Goal: Information Seeking & Learning: Learn about a topic

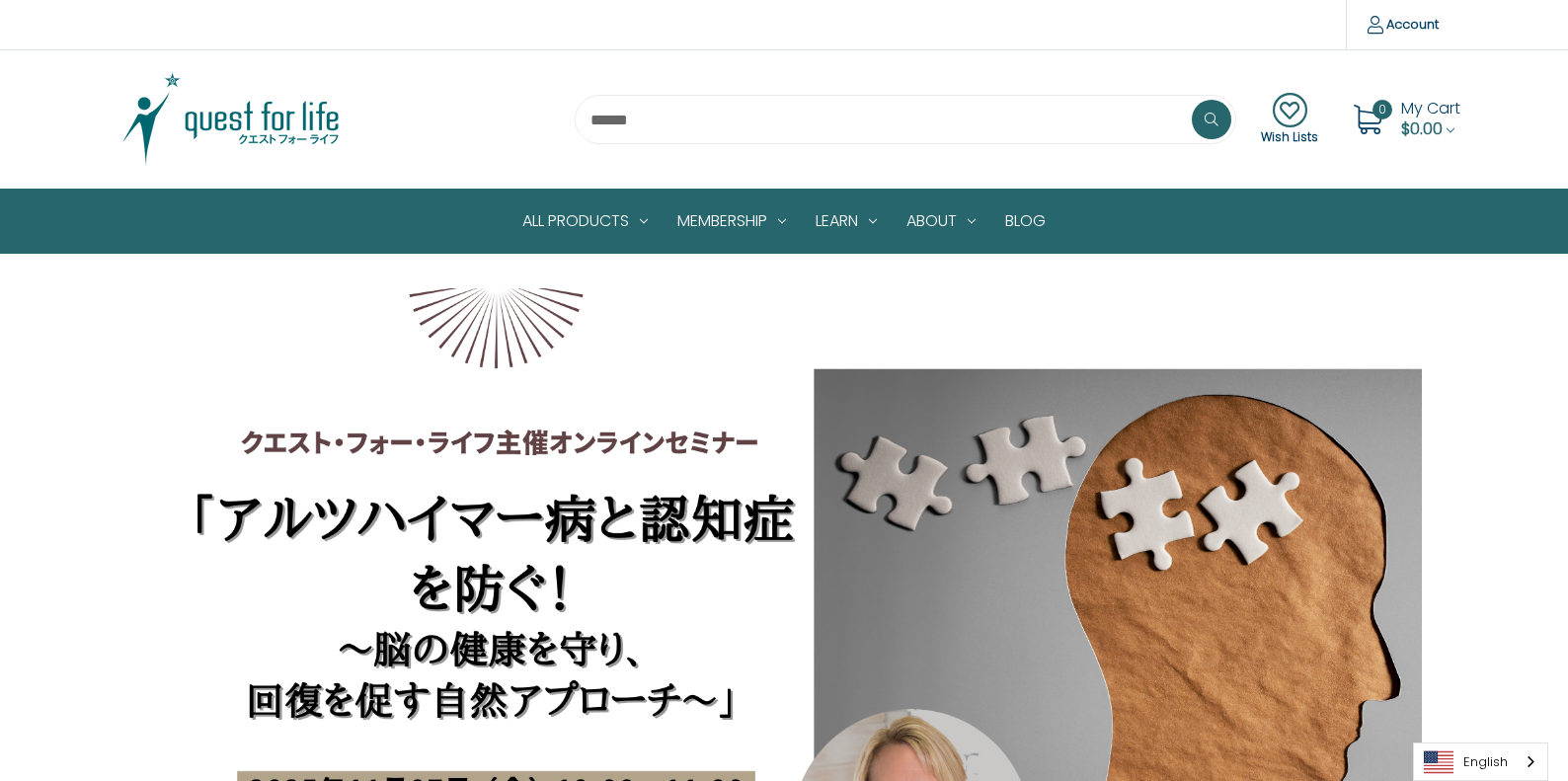
click at [29, 90] on section "Wish Lists 0 My Cart $0.00" at bounding box center [784, 120] width 1568 height 139
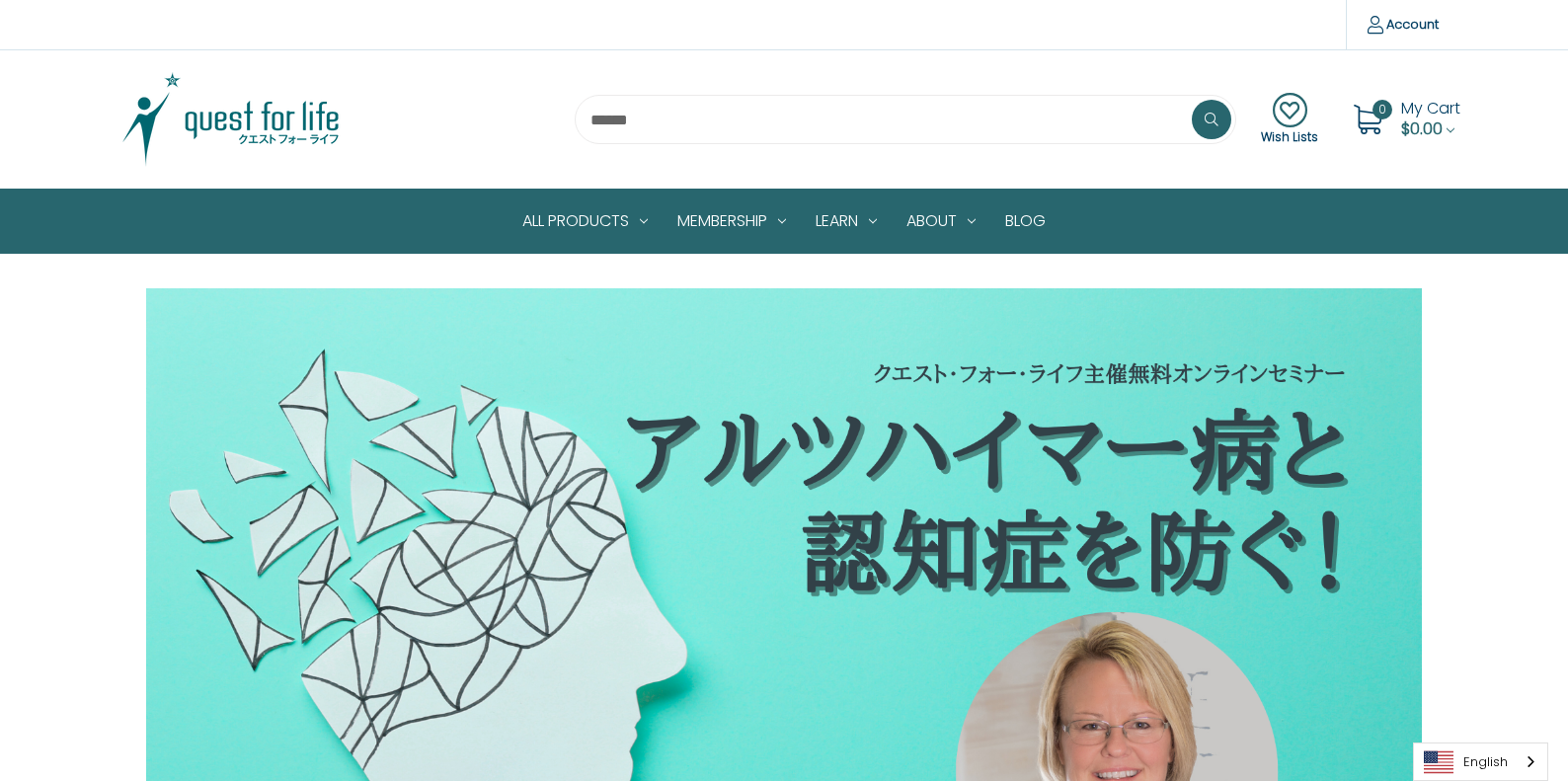
click at [7, 120] on section "Wish Lists 0 My Cart $0.00" at bounding box center [784, 120] width 1568 height 139
click at [225, 114] on img at bounding box center [231, 119] width 247 height 99
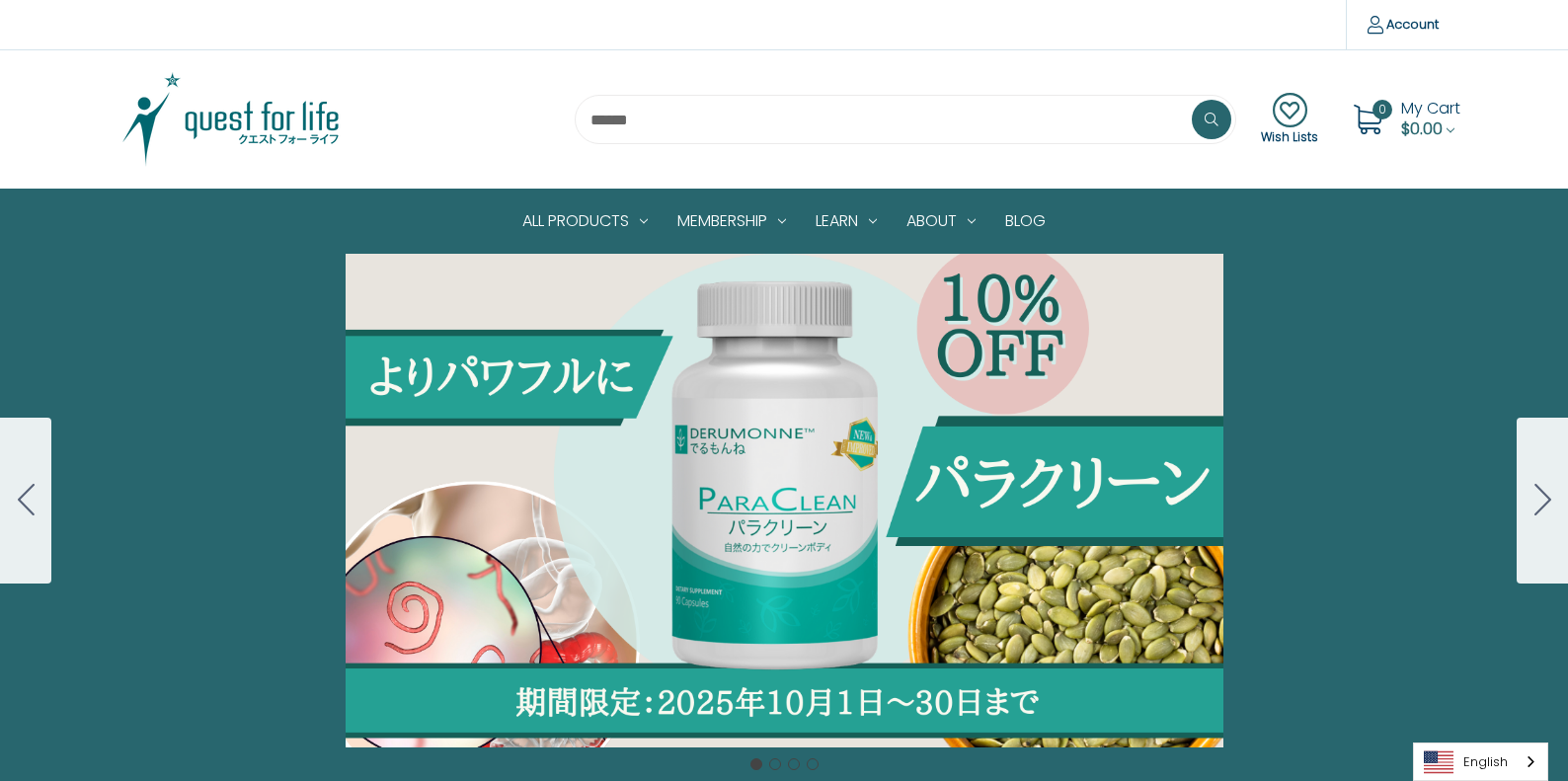
click at [1524, 503] on button "Go to slide 2" at bounding box center [1542, 501] width 52 height 166
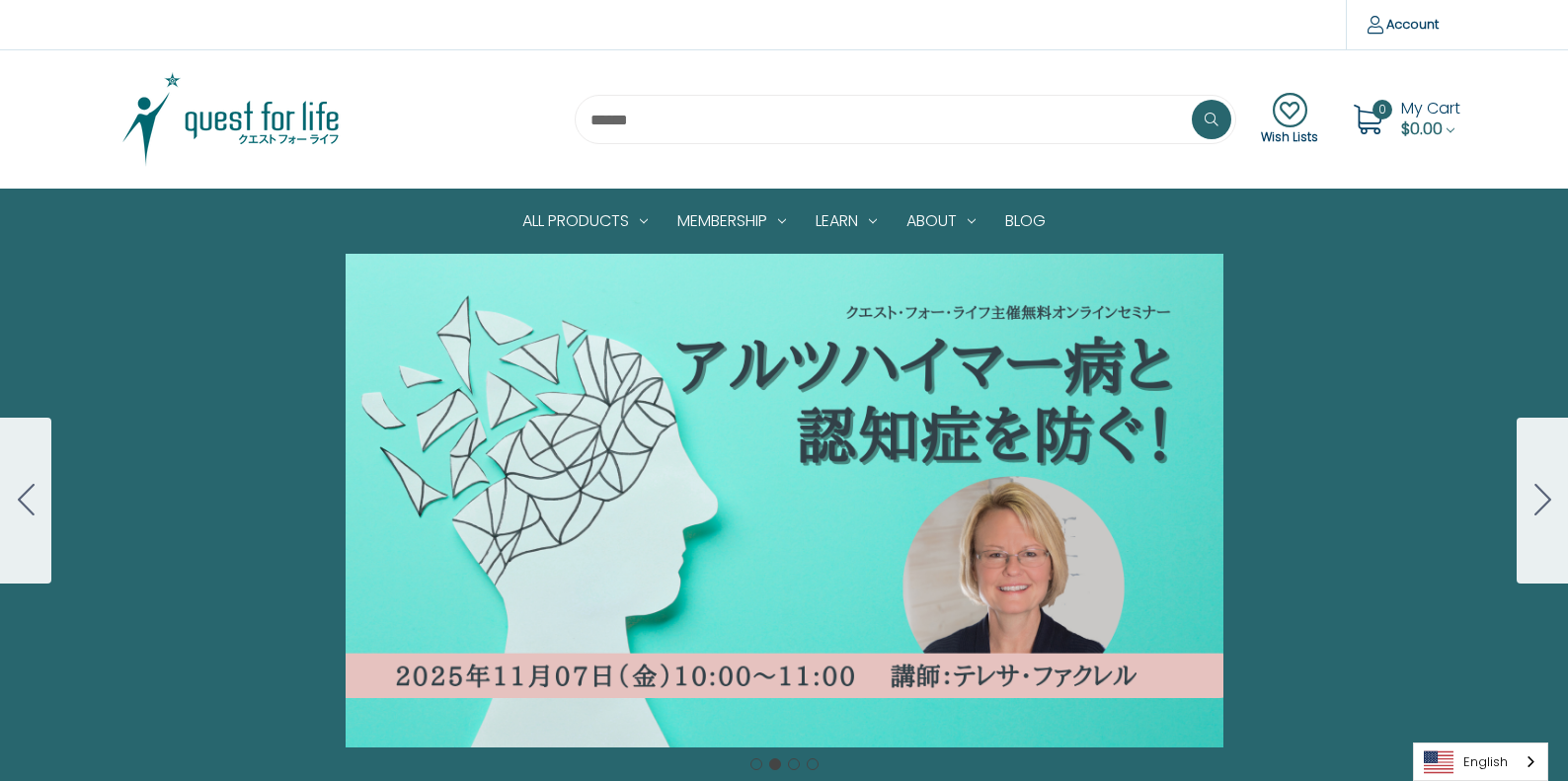
click at [1524, 503] on button "Go to slide 3" at bounding box center [1542, 501] width 52 height 166
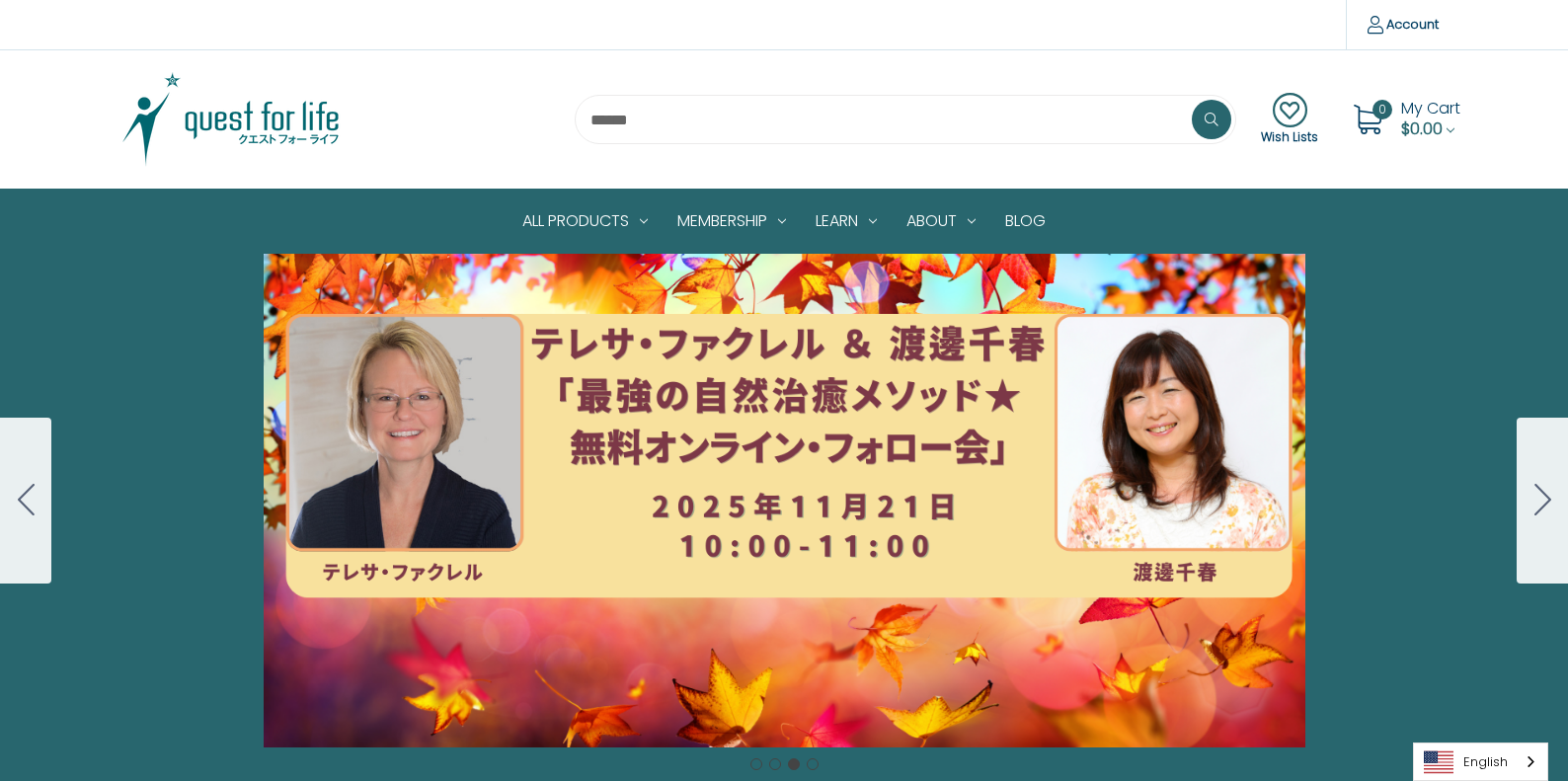
click at [796, 502] on div "Carousel Title Add a description for your carousel slide. You can use this to p…" at bounding box center [784, 501] width 1568 height 494
